Goal: Task Accomplishment & Management: Manage account settings

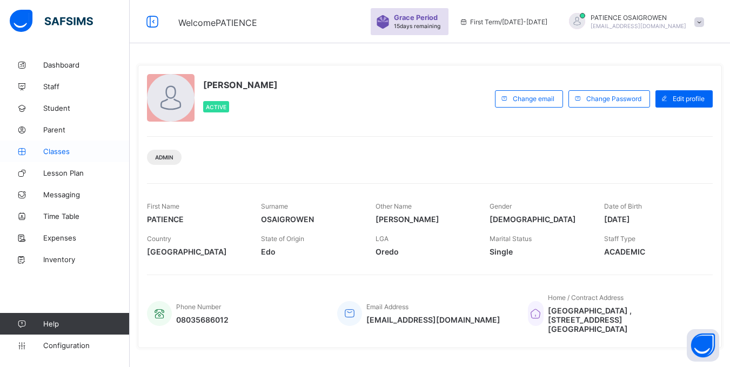
click at [58, 154] on span "Classes" at bounding box center [86, 151] width 86 height 9
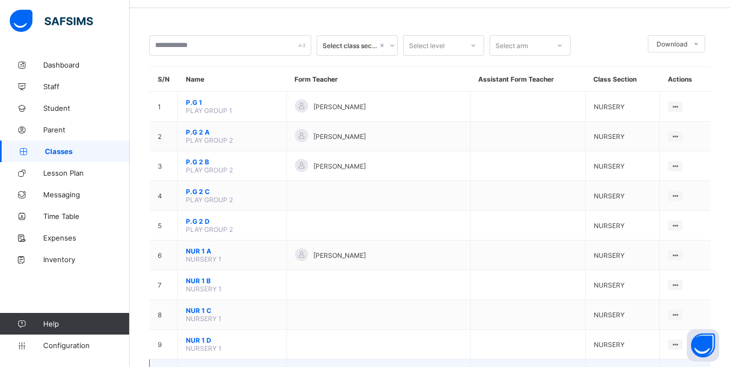
scroll to position [54, 0]
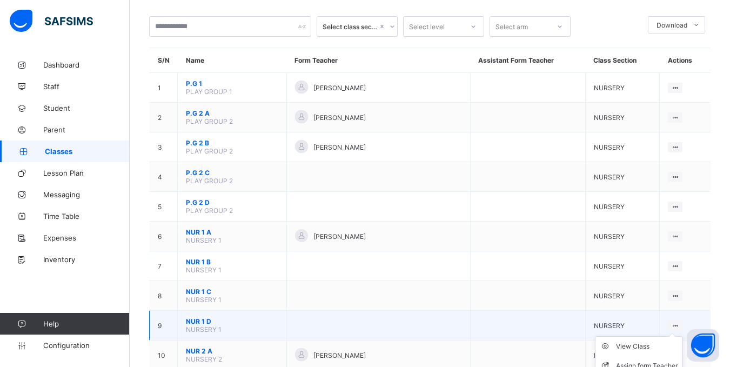
click at [680, 336] on ul "View Class Assign form Teacher" at bounding box center [639, 356] width 88 height 40
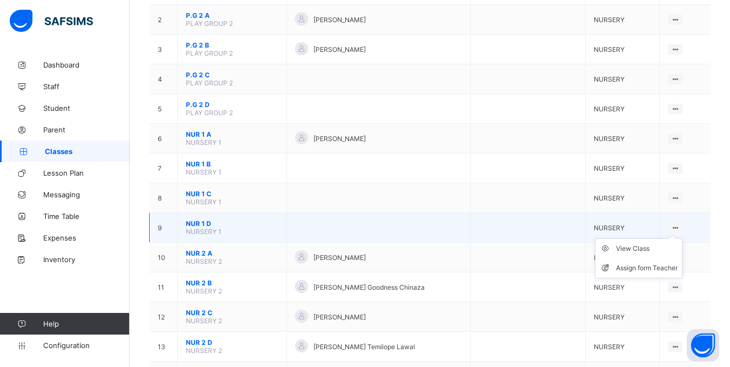
scroll to position [162, 0]
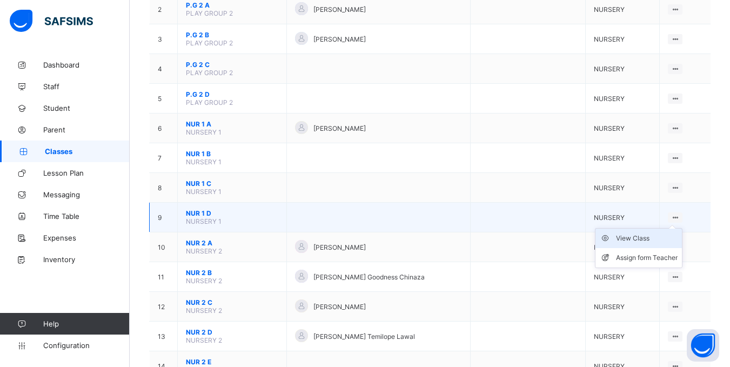
click at [631, 239] on div "View Class" at bounding box center [647, 238] width 62 height 11
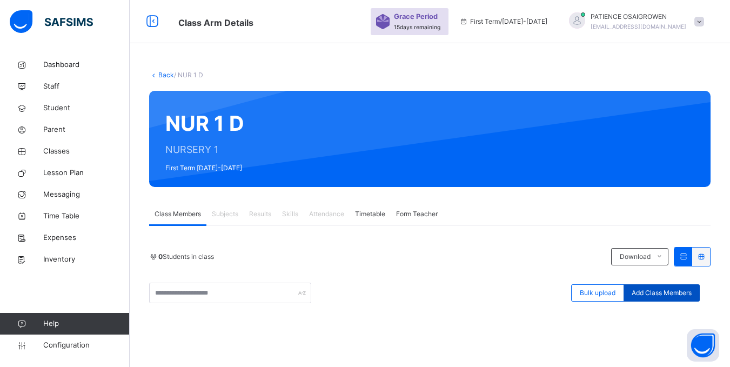
click at [683, 295] on span "Add Class Members" at bounding box center [661, 293] width 60 height 10
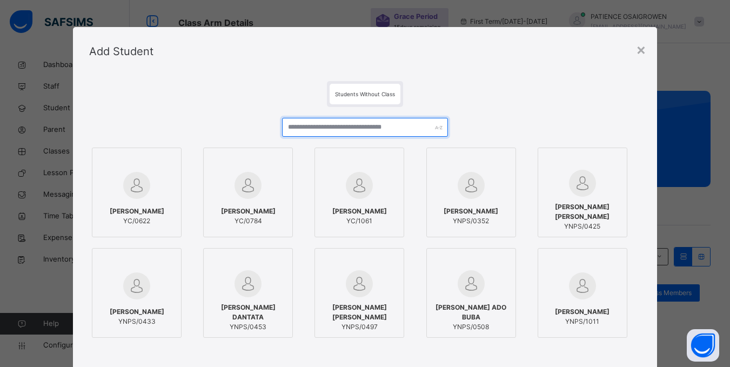
click at [384, 127] on input "text" at bounding box center [364, 127] width 165 height 19
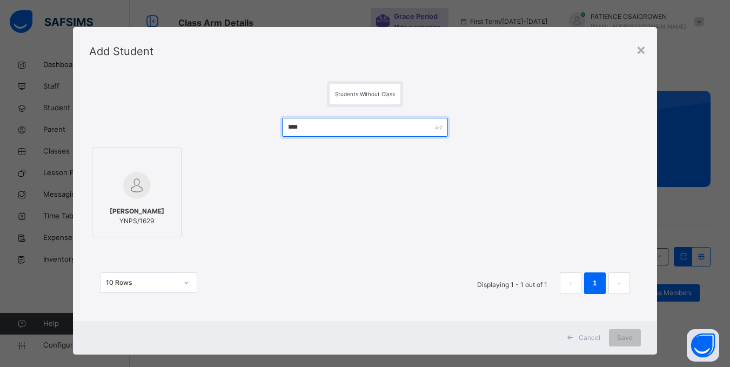
type input "****"
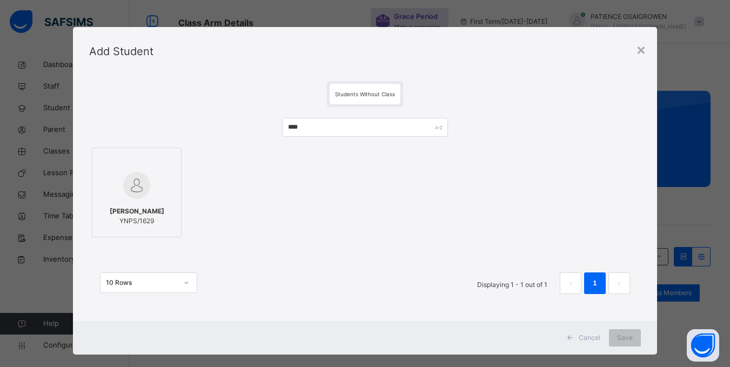
click at [126, 185] on img at bounding box center [136, 185] width 27 height 27
click at [635, 338] on span "Save" at bounding box center [632, 338] width 16 height 10
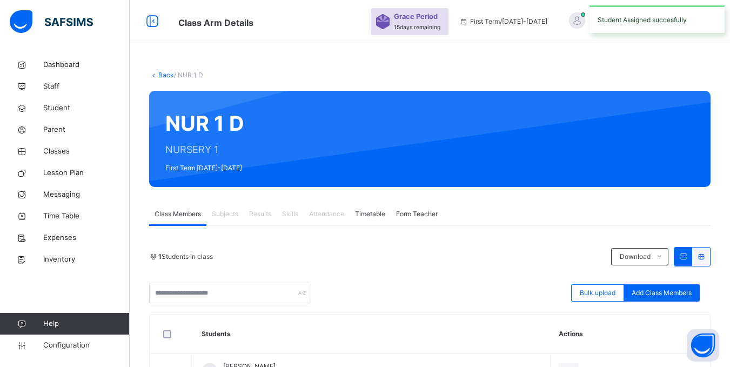
scroll to position [83, 0]
